Goal: Task Accomplishment & Management: Complete application form

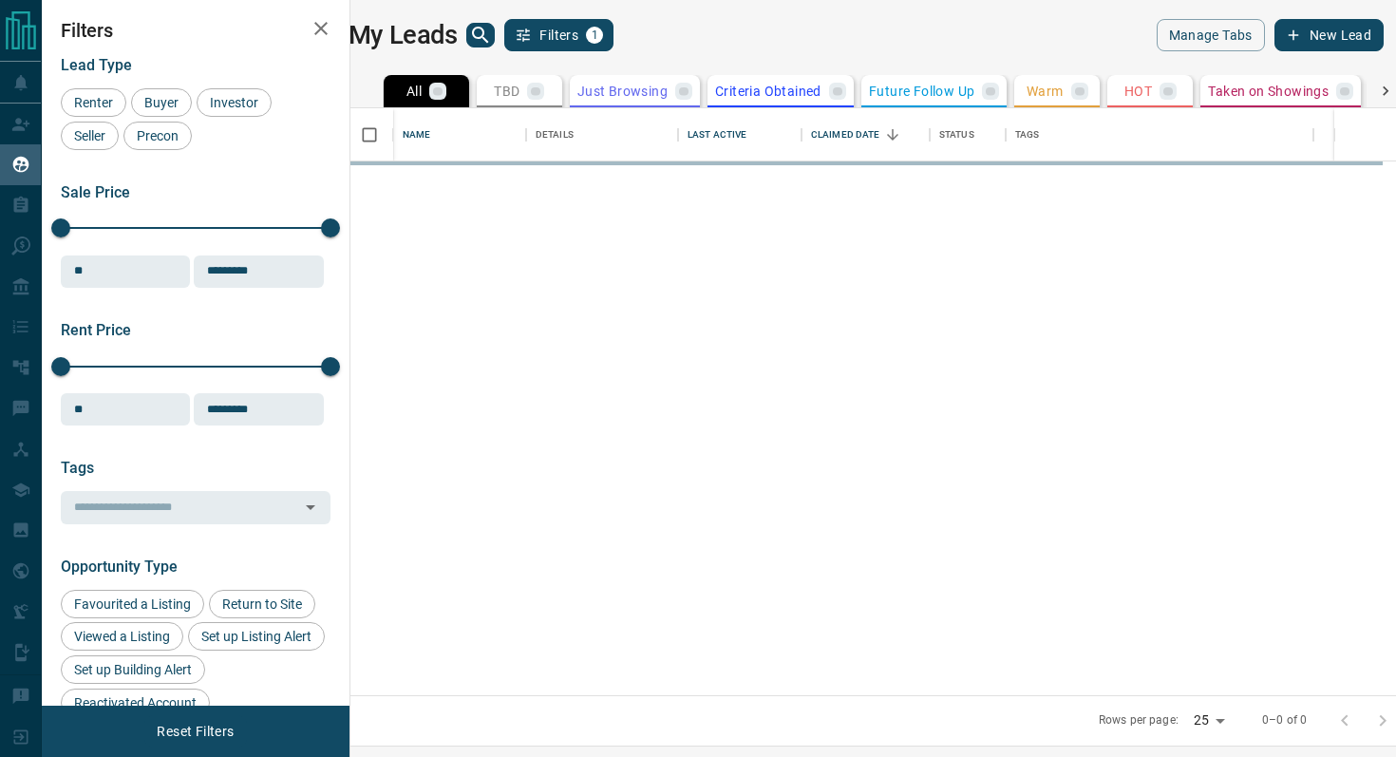
scroll to position [587, 1037]
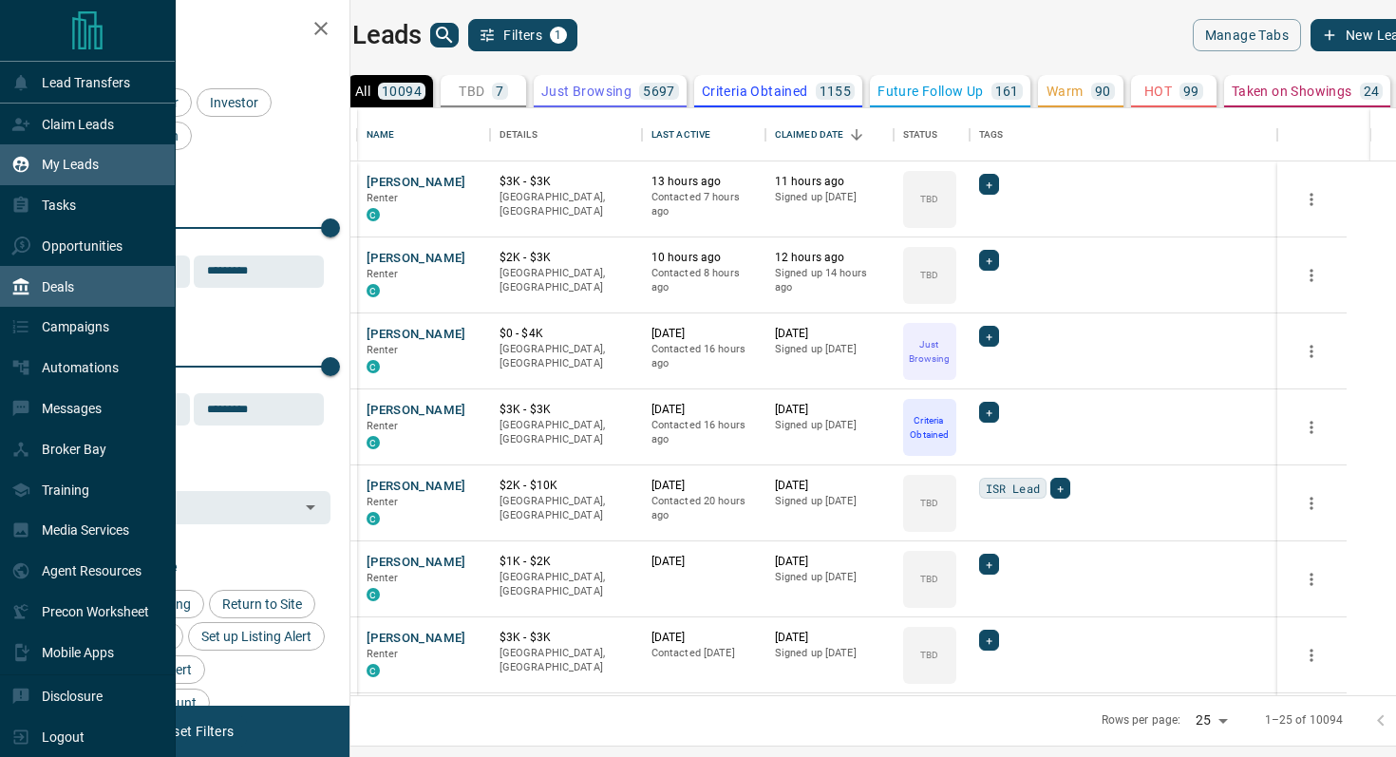
click at [96, 294] on div "Deals" at bounding box center [88, 286] width 176 height 41
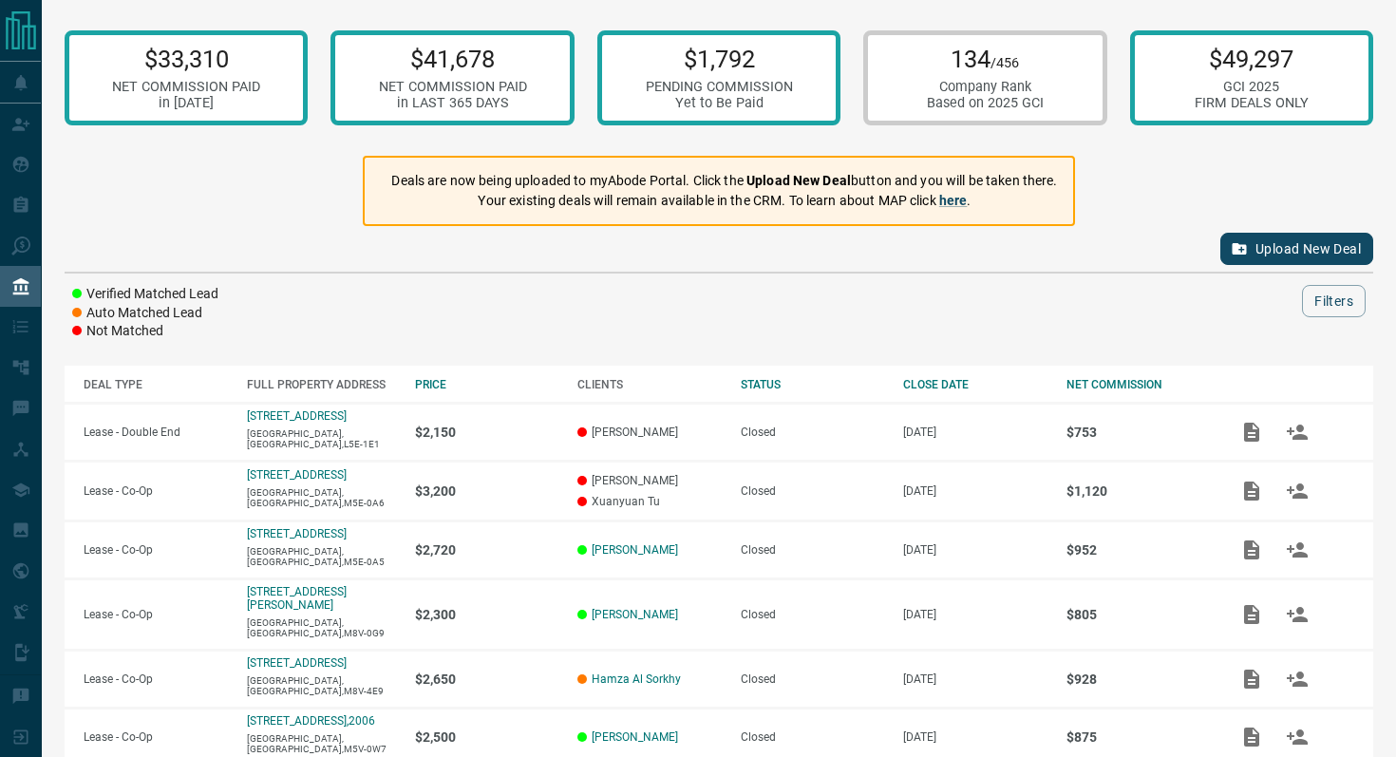
click at [1304, 250] on button "Upload New Deal" at bounding box center [1296, 249] width 153 height 32
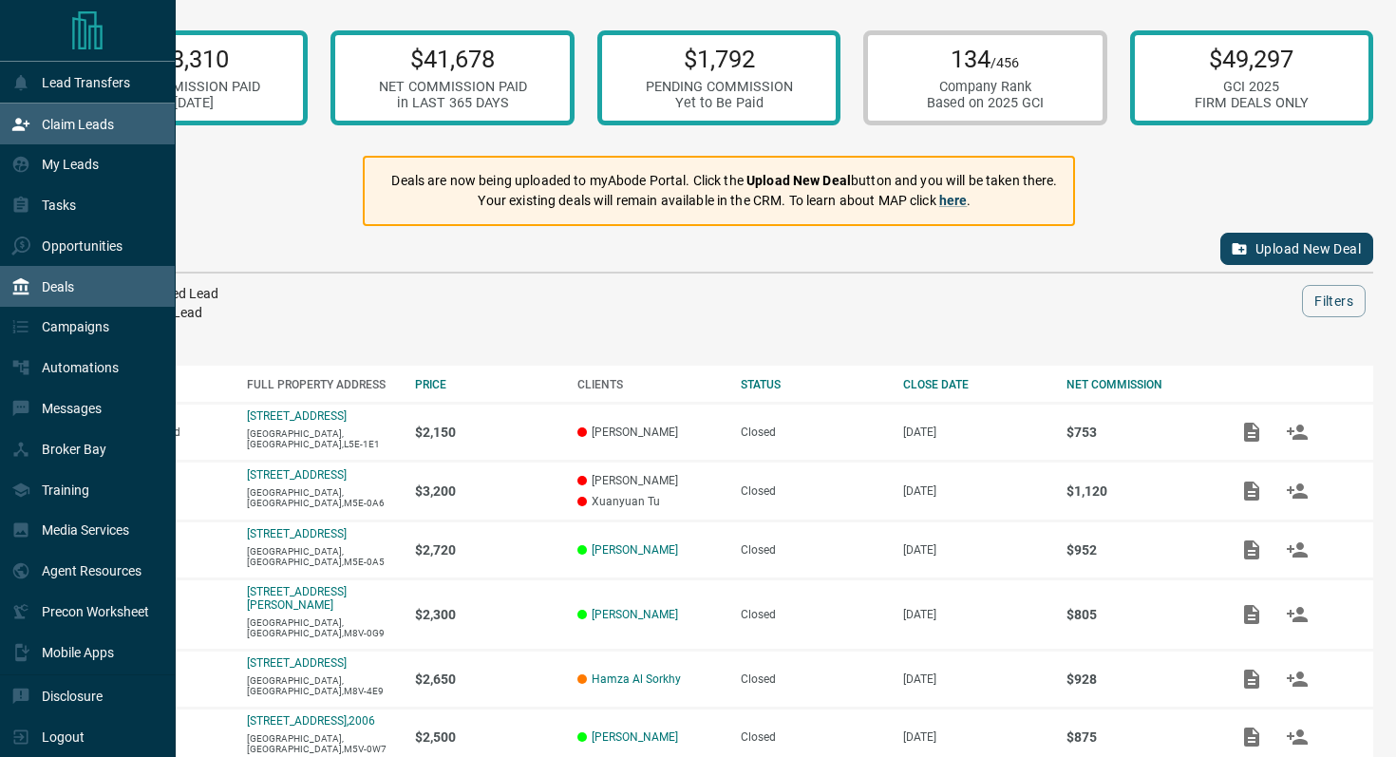
click at [81, 130] on p "Claim Leads" at bounding box center [78, 124] width 72 height 15
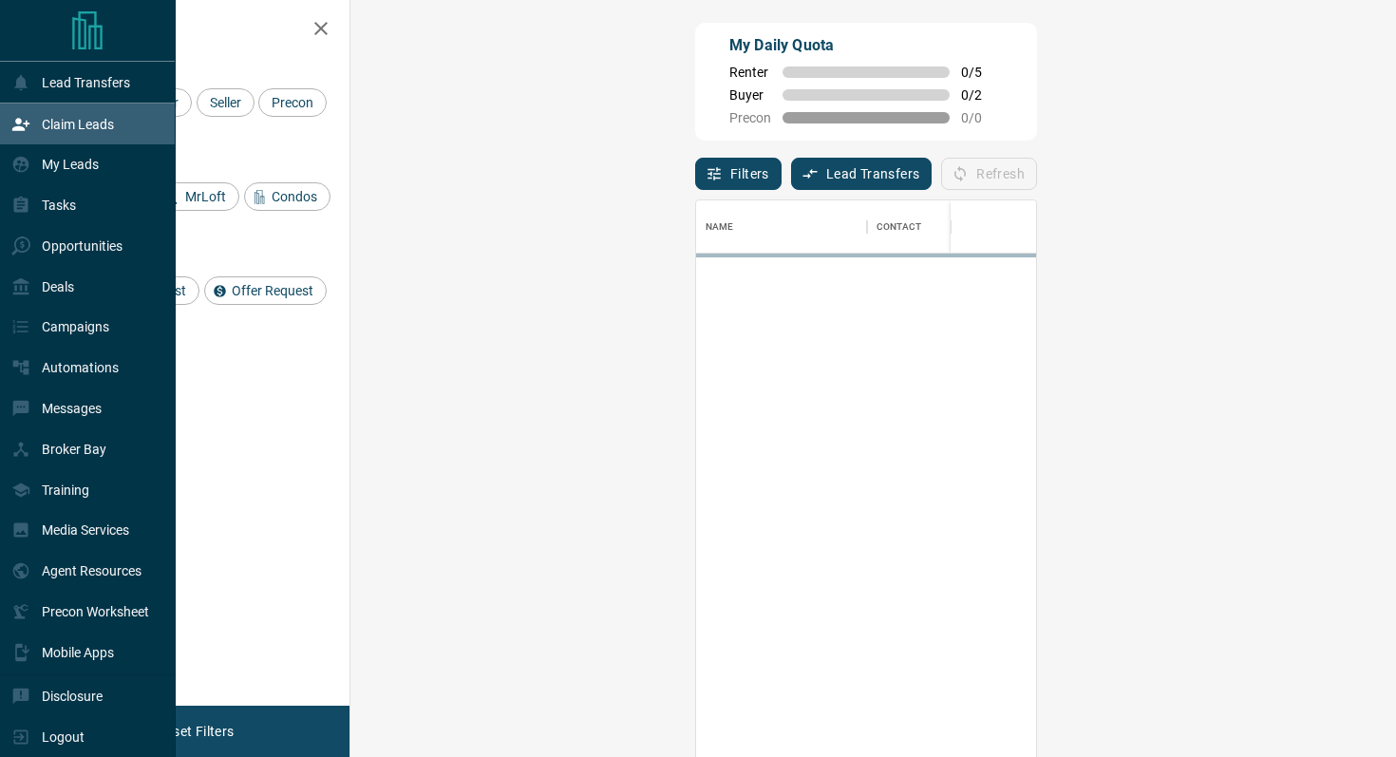
scroll to position [574, 1005]
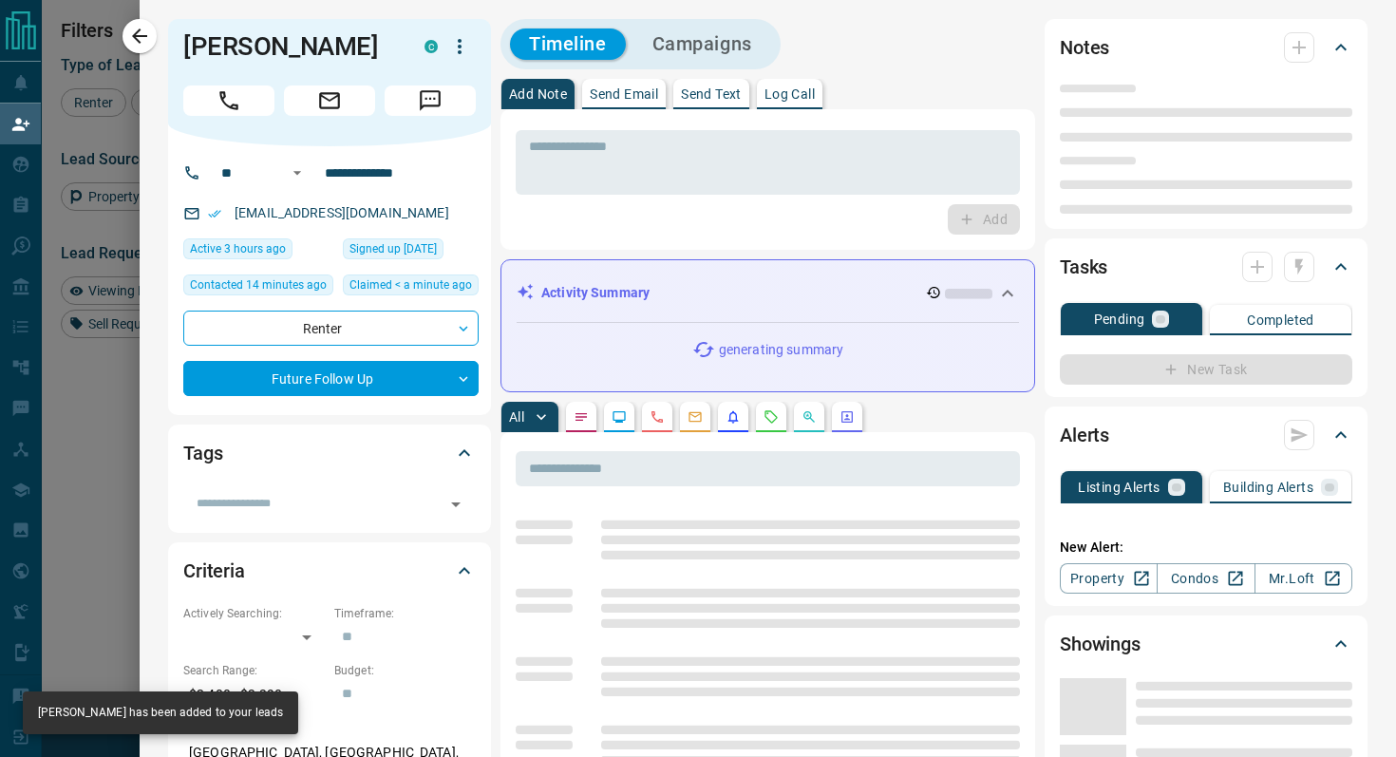
type input "**"
type input "**********"
type input "*"
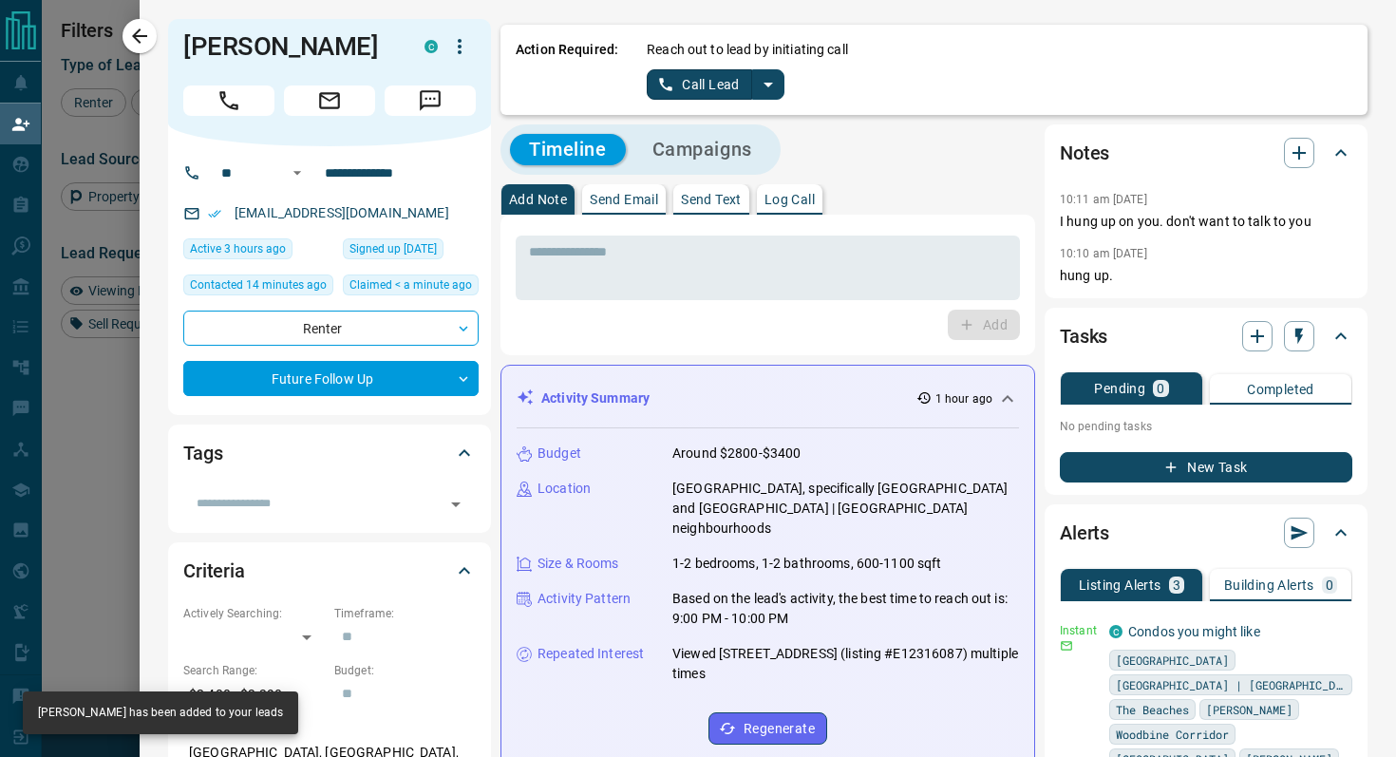
click at [763, 81] on icon "split button" at bounding box center [768, 84] width 23 height 23
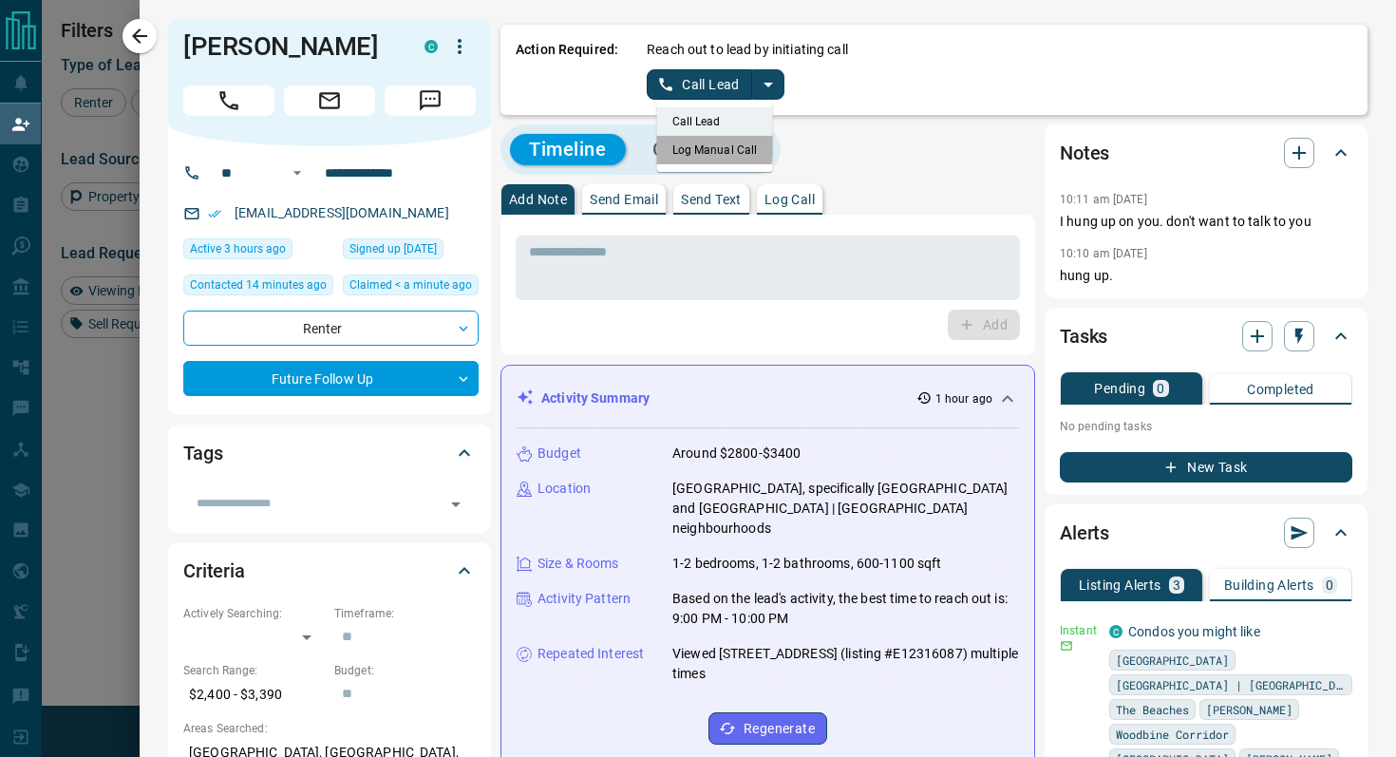
click at [689, 146] on li "Log Manual Call" at bounding box center [715, 150] width 116 height 28
click at [677, 89] on button "Log Manual Call" at bounding box center [709, 84] width 125 height 30
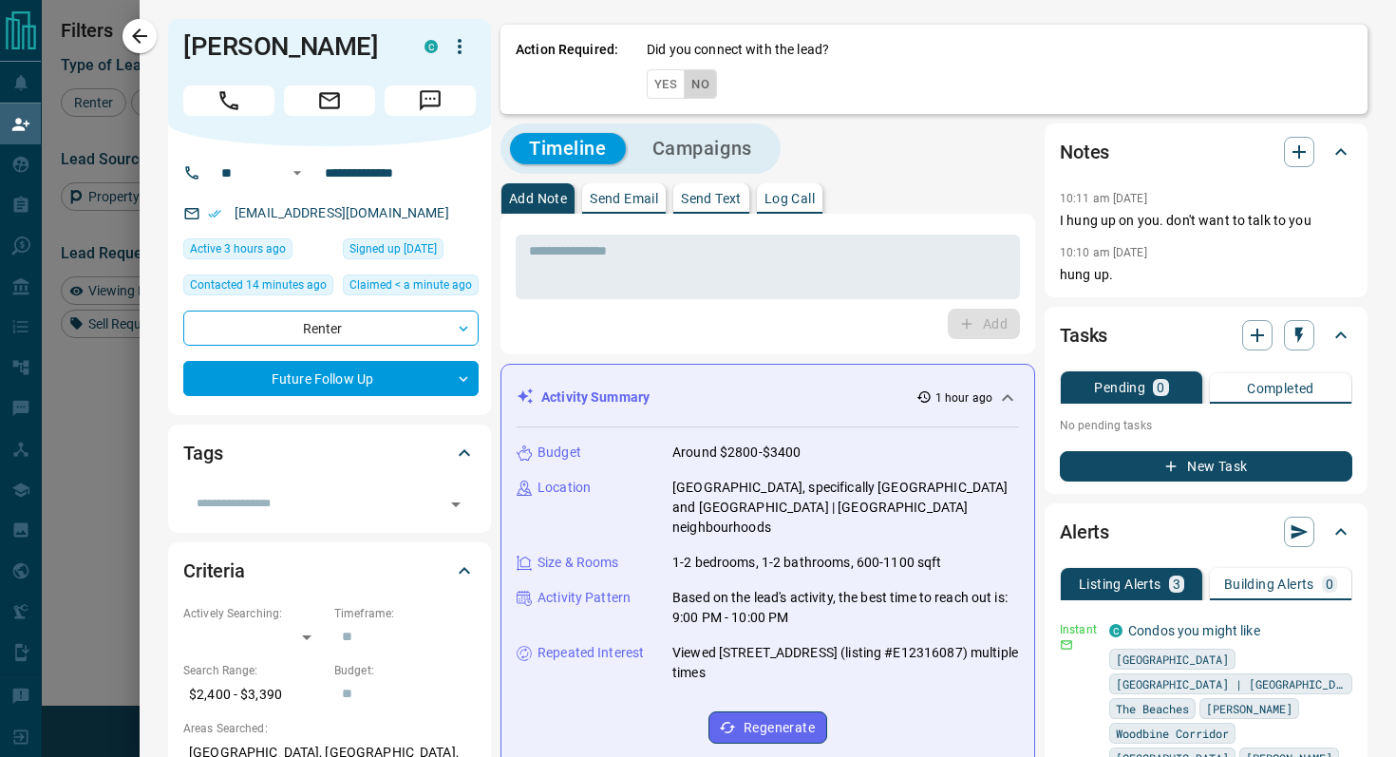
click at [695, 88] on button "No" at bounding box center [700, 83] width 33 height 29
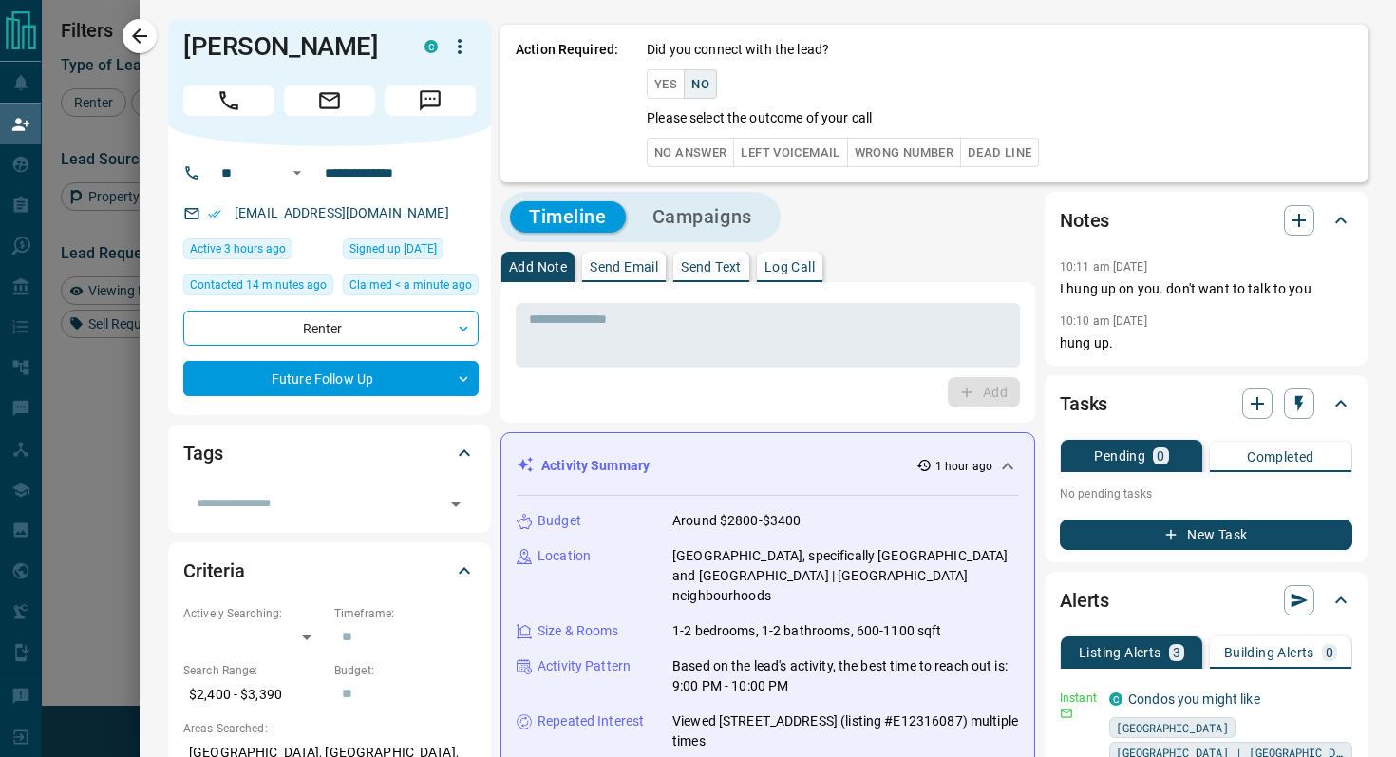
click at [683, 155] on button "No Answer" at bounding box center [690, 152] width 87 height 29
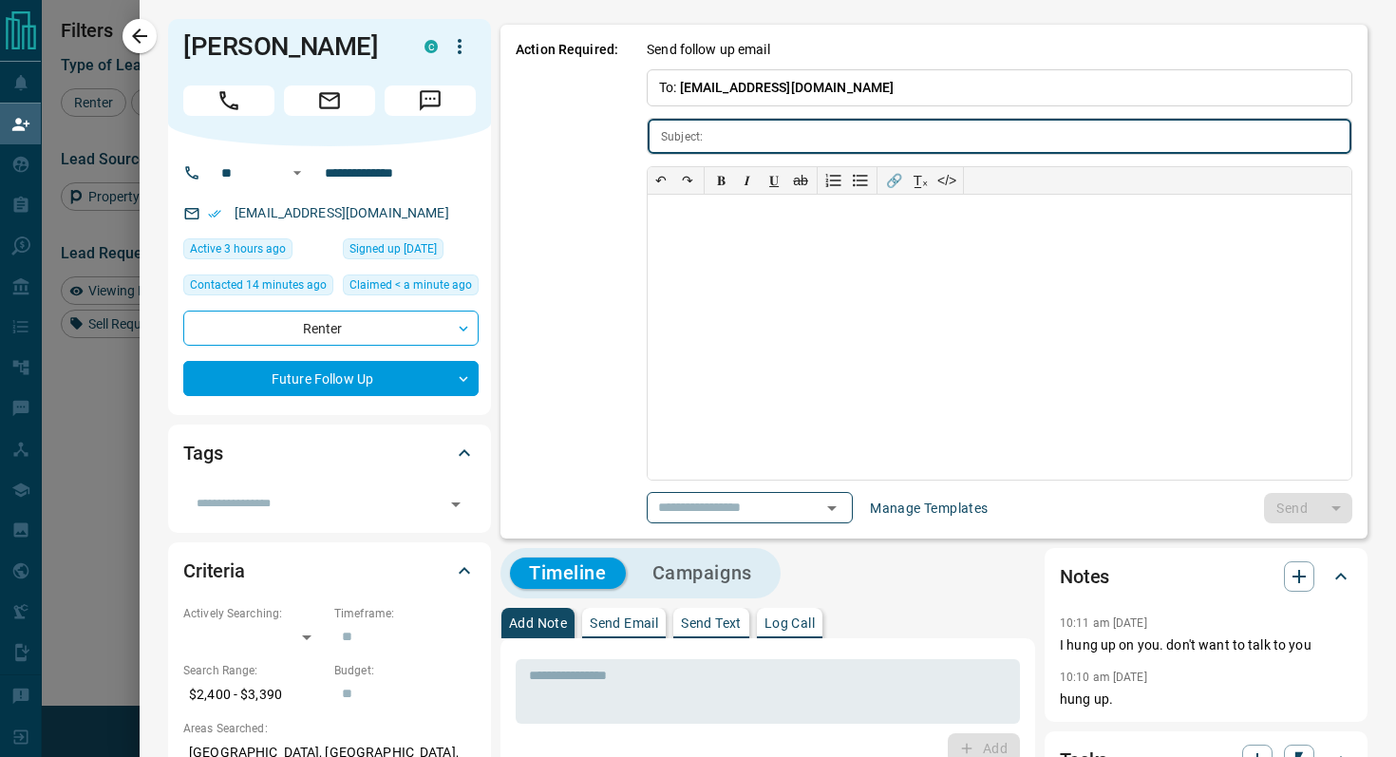
type input "**********"
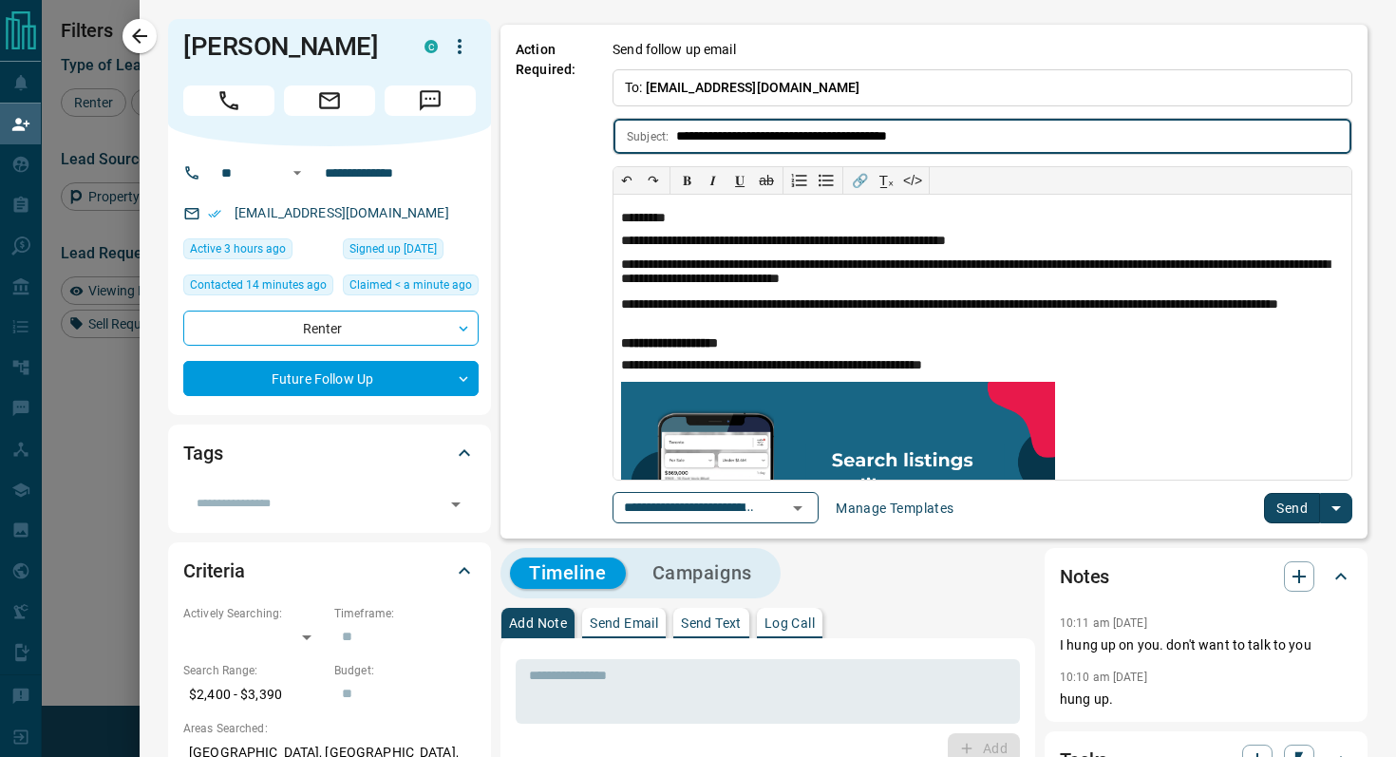
click at [1301, 512] on button "Send" at bounding box center [1292, 508] width 56 height 30
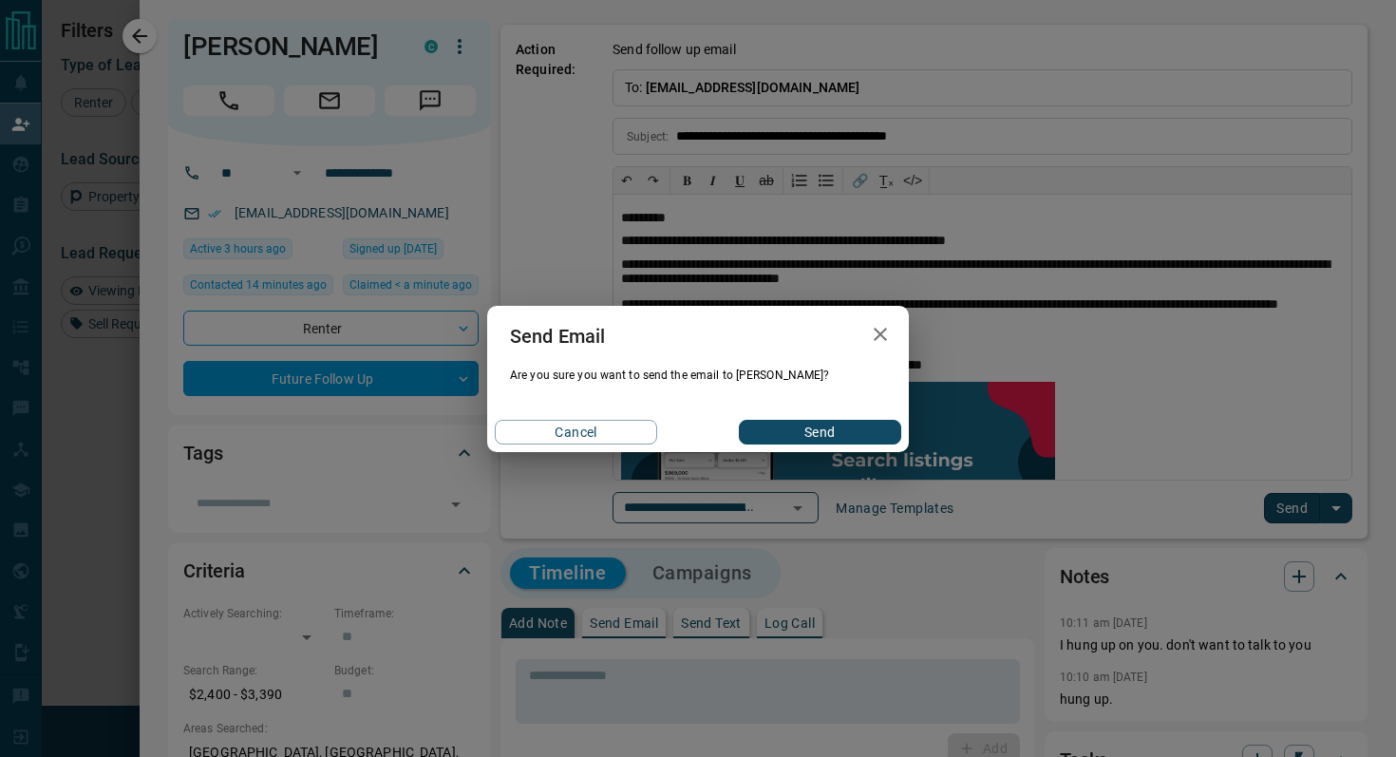
click at [834, 425] on button "Send" at bounding box center [820, 432] width 162 height 25
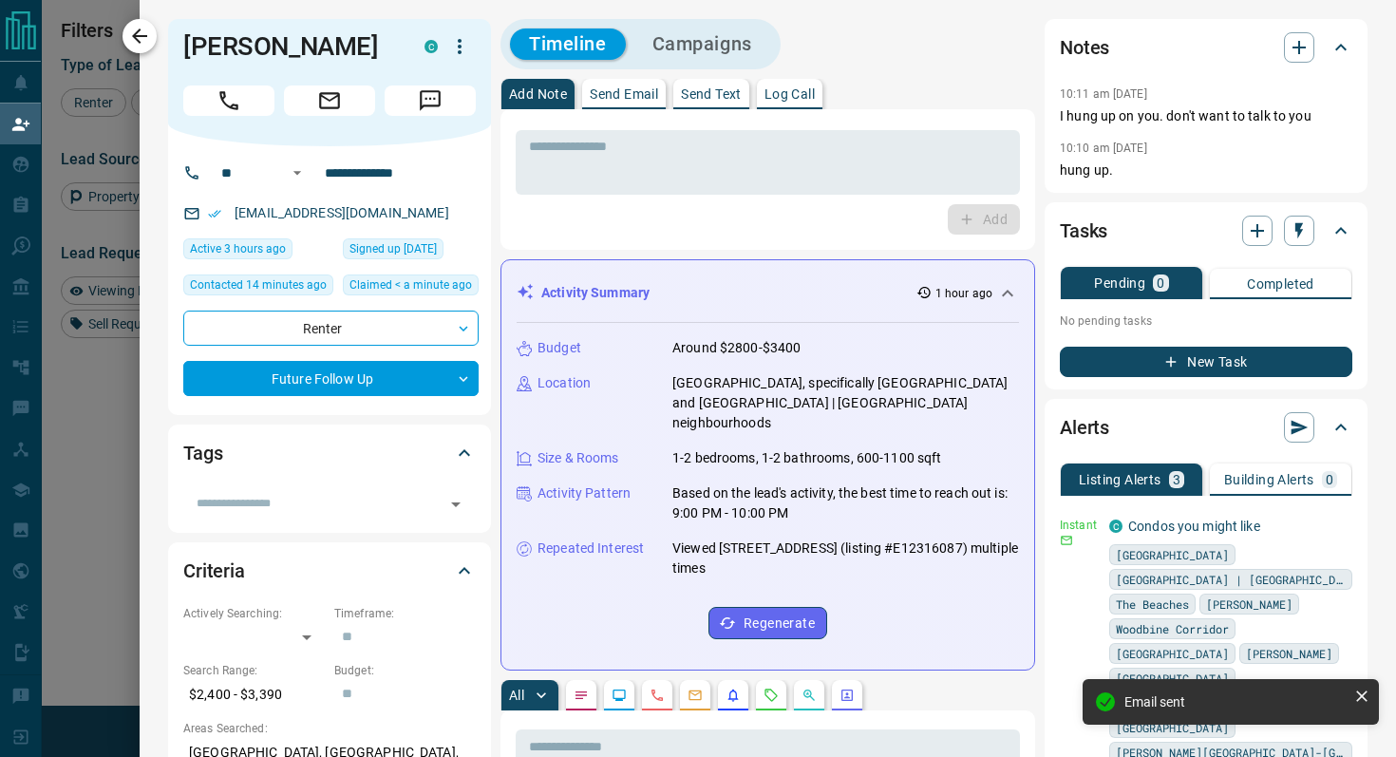
click at [146, 24] on button "button" at bounding box center [139, 36] width 34 height 34
